Goal: Navigation & Orientation: Find specific page/section

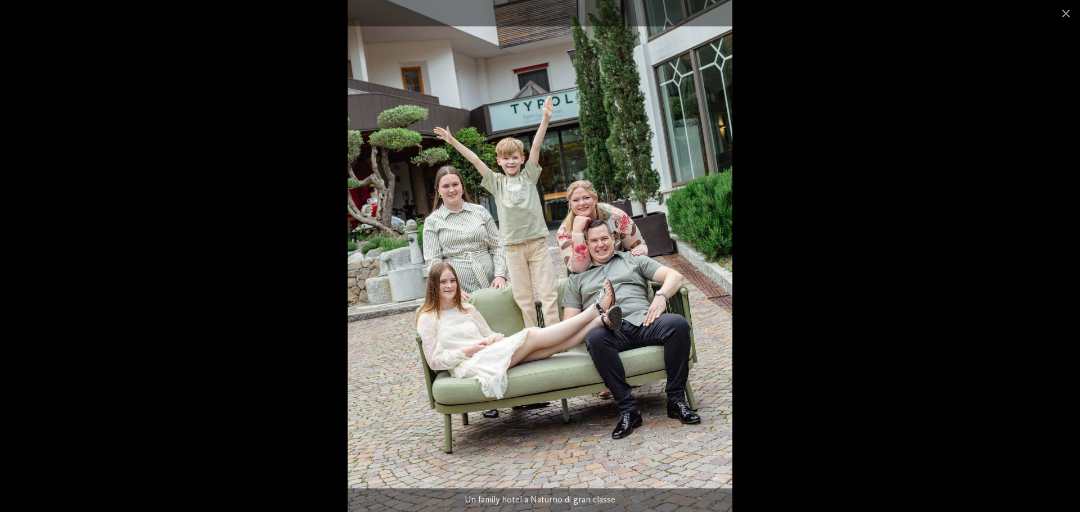
click at [465, 309] on img at bounding box center [540, 256] width 384 height 512
